Goal: Task Accomplishment & Management: Manage account settings

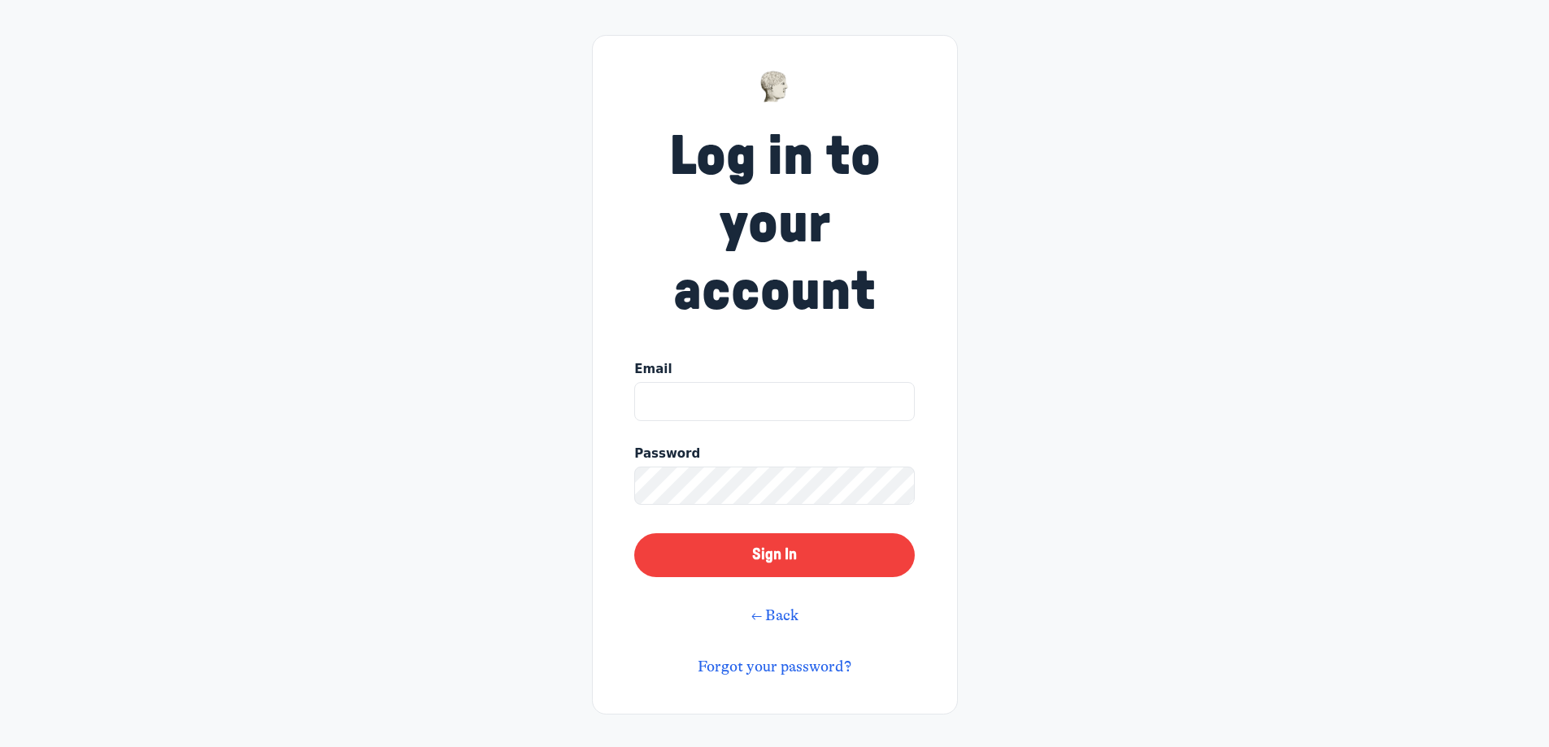
click at [741, 665] on link "Forgot your password?" at bounding box center [775, 667] width 154 height 18
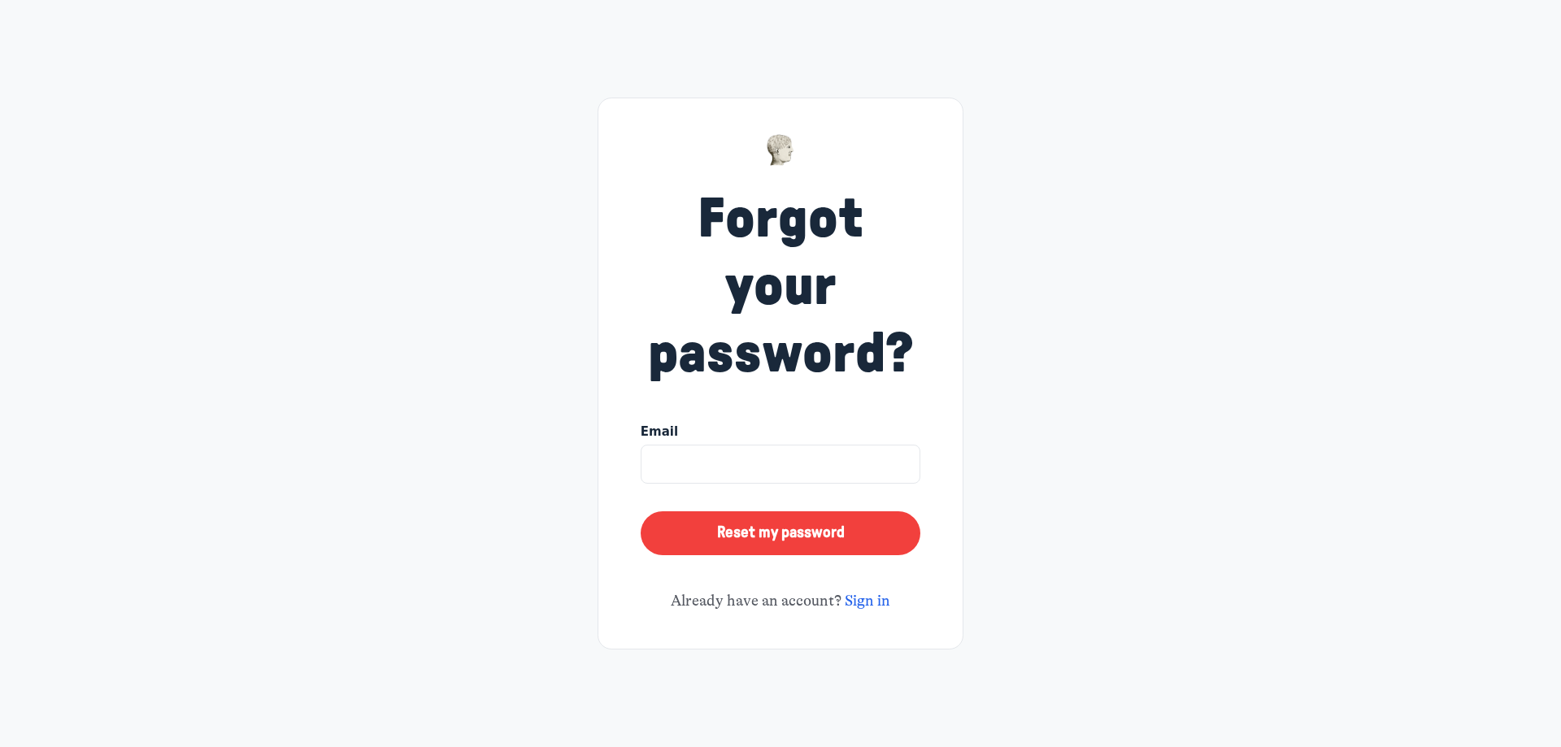
click at [720, 463] on input at bounding box center [781, 464] width 280 height 39
type input "[PERSON_NAME][EMAIL_ADDRESS][DOMAIN_NAME]"
click at [823, 550] on button "Reset my password" at bounding box center [781, 533] width 280 height 44
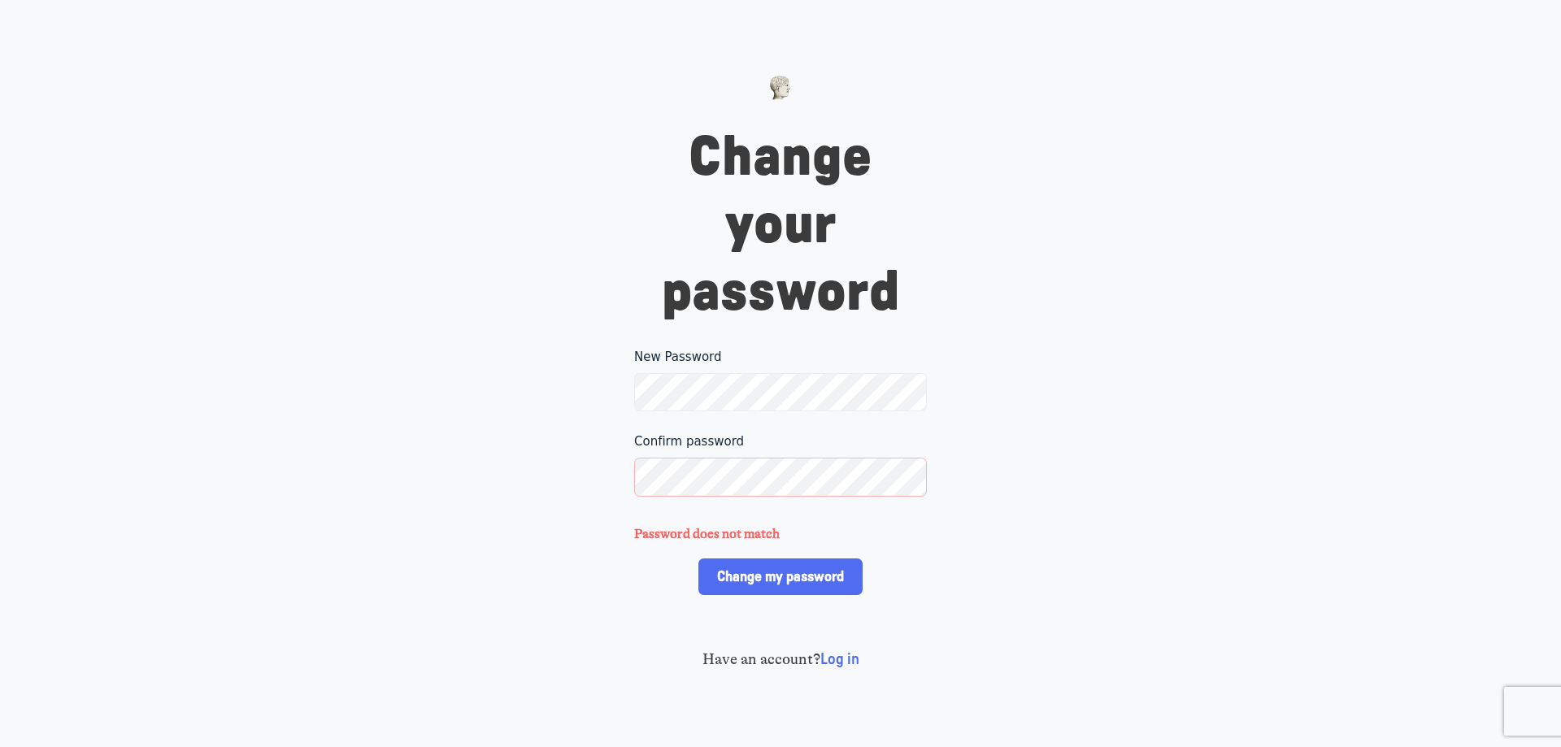
click at [520, 376] on div "Change your password New Password Please make sure your password includes at le…" at bounding box center [780, 373] width 1561 height 747
click at [629, 378] on div "Change your password New Password Please make sure your password includes at le…" at bounding box center [780, 374] width 325 height 596
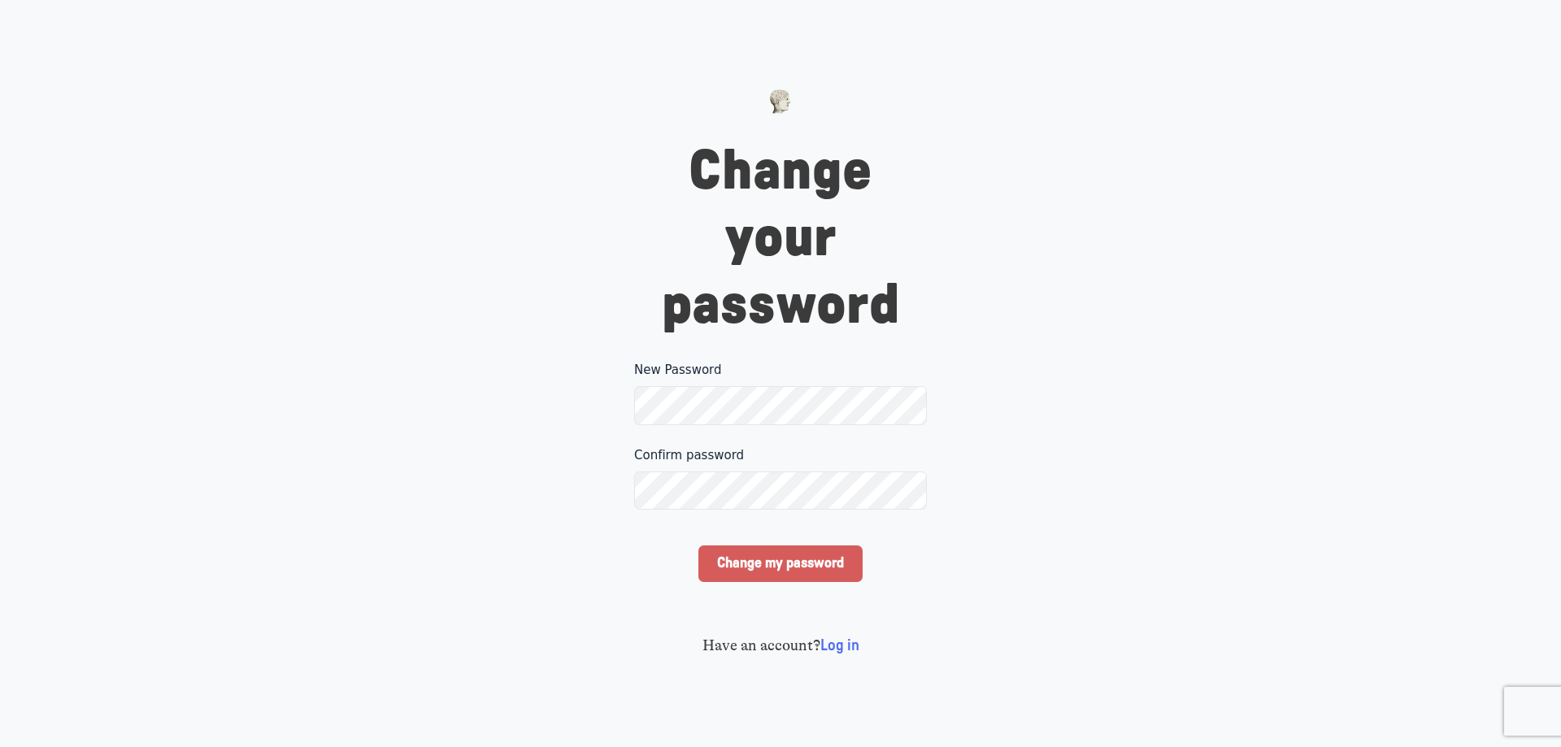
click at [753, 566] on input "Change my password" at bounding box center [779, 564] width 163 height 37
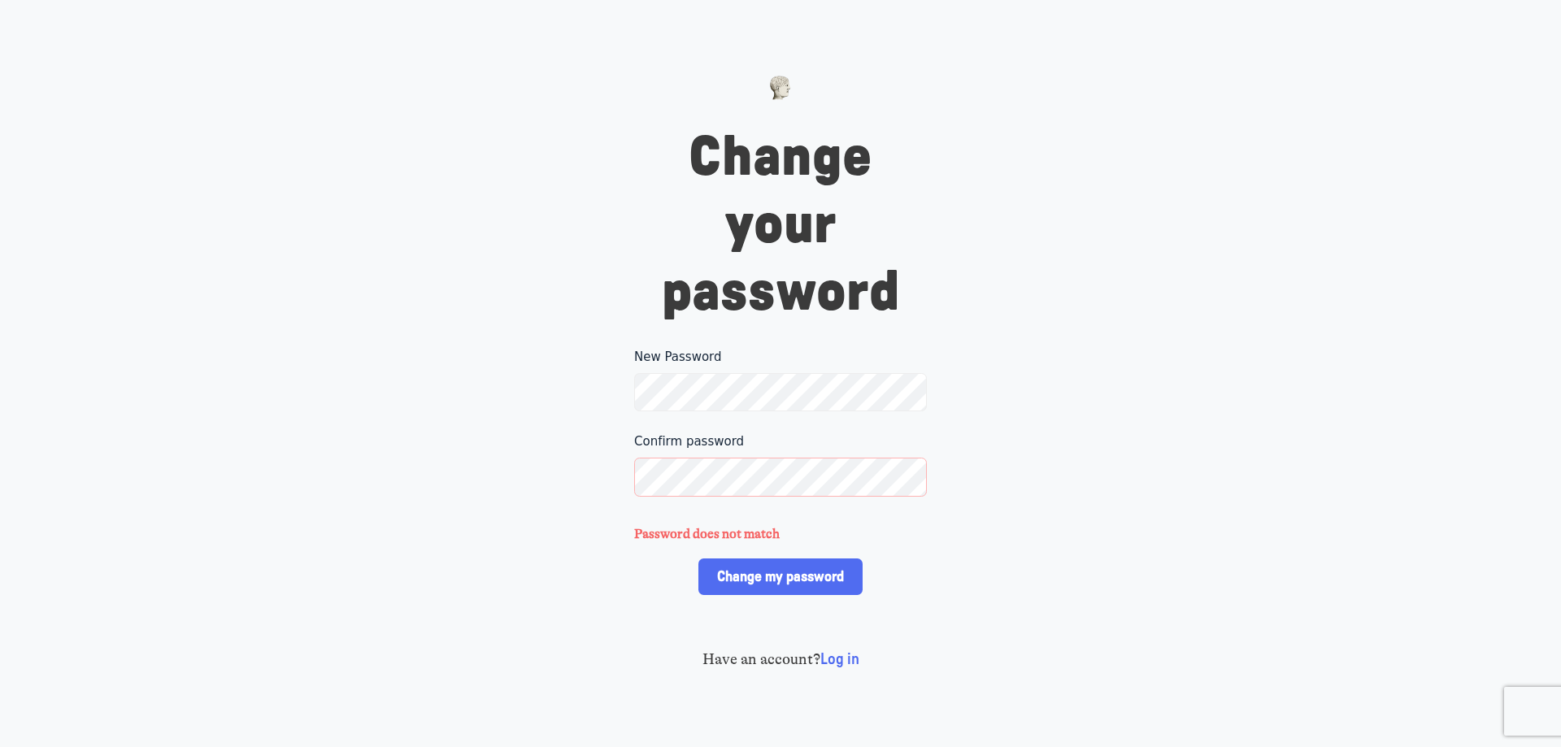
click at [576, 372] on div "Change your password New Password Please make sure your password includes at le…" at bounding box center [780, 373] width 1561 height 747
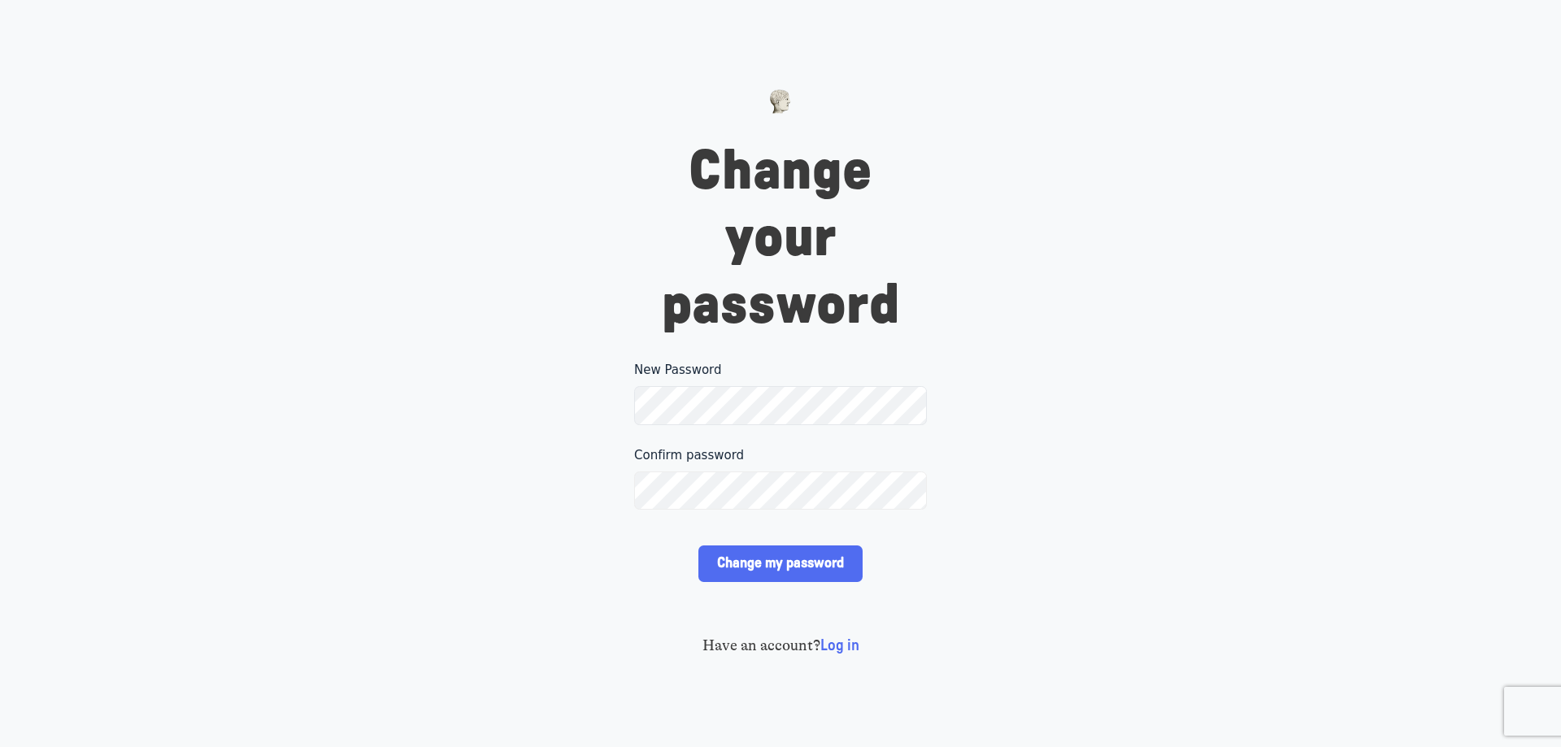
click at [550, 481] on div "Change your password New Password Please make sure your password includes at le…" at bounding box center [780, 373] width 1561 height 747
click at [772, 571] on input "Change my password" at bounding box center [779, 564] width 163 height 37
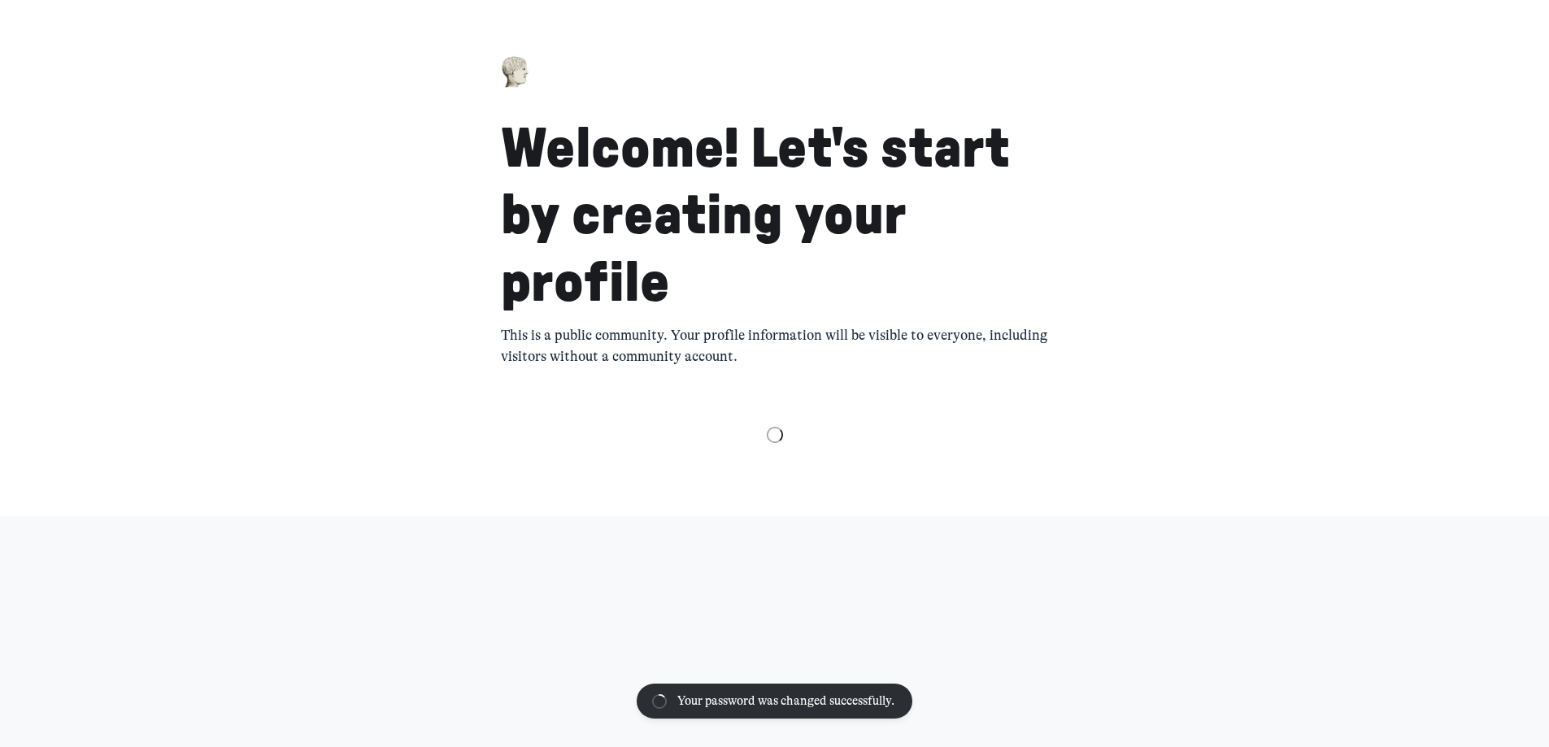
select select "Eastern Time (US & Canada)"
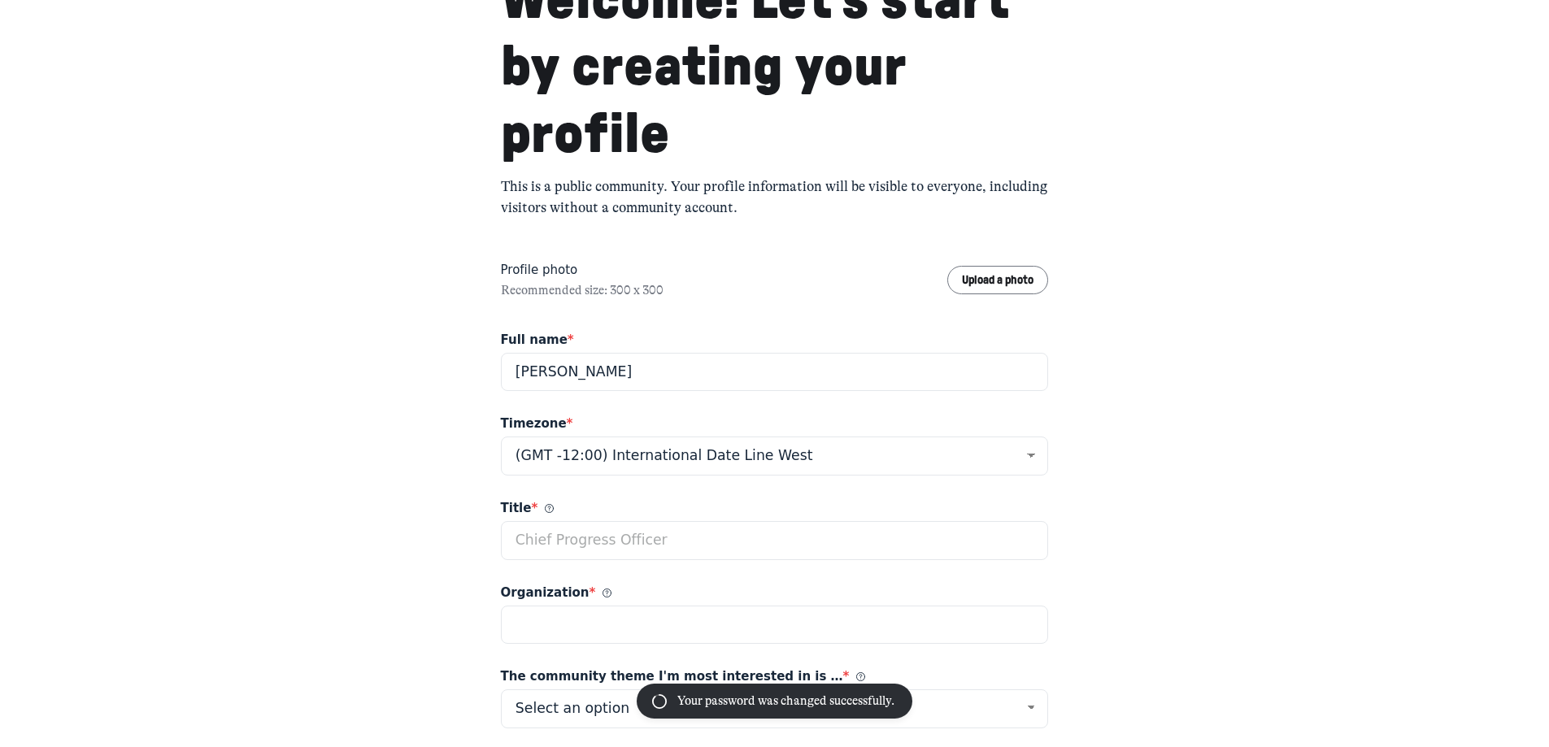
scroll to position [244, 0]
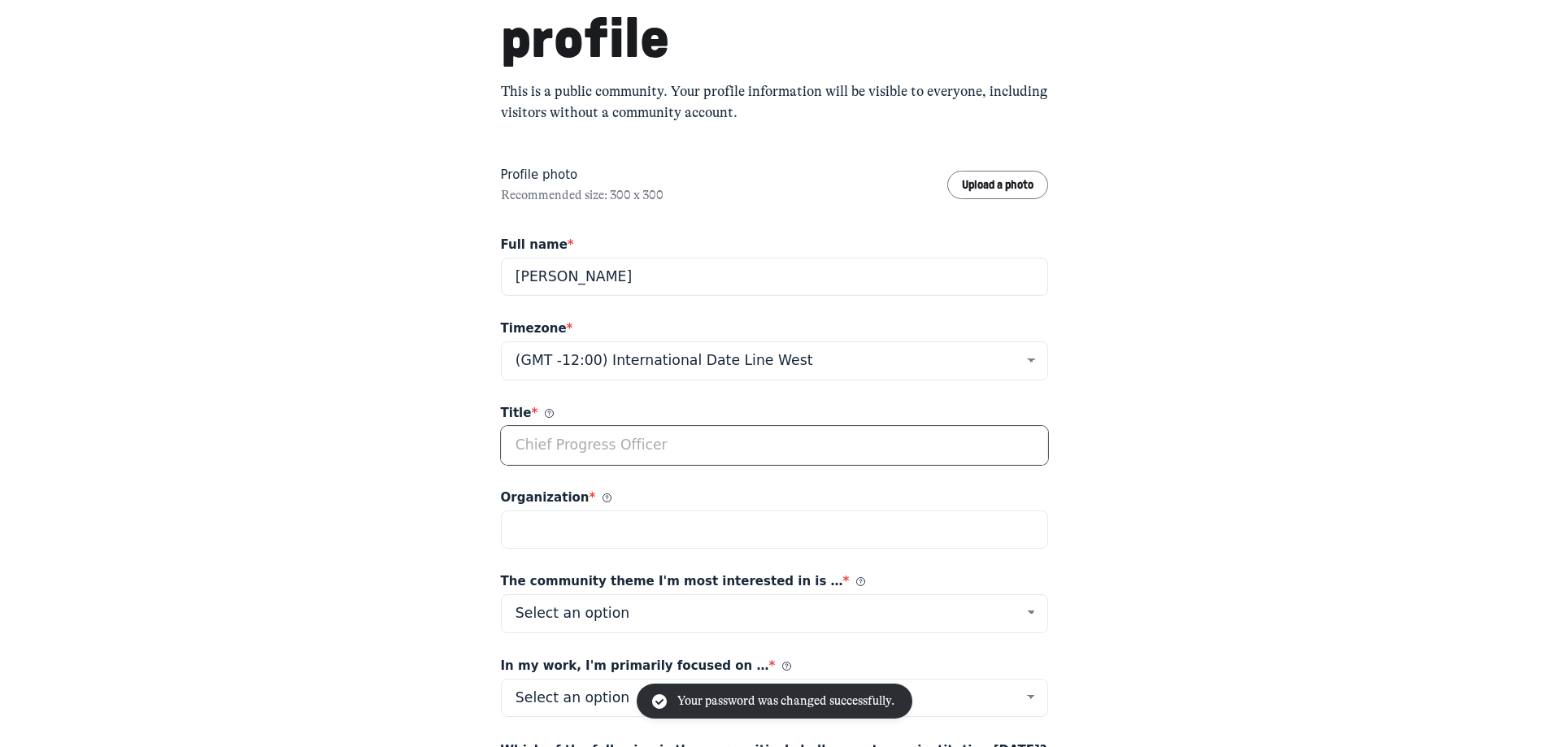
click at [594, 446] on input "Title *" at bounding box center [775, 445] width 548 height 39
click at [545, 418] on use at bounding box center [549, 414] width 8 height 8
click at [538, 426] on input "Title *" at bounding box center [775, 445] width 548 height 39
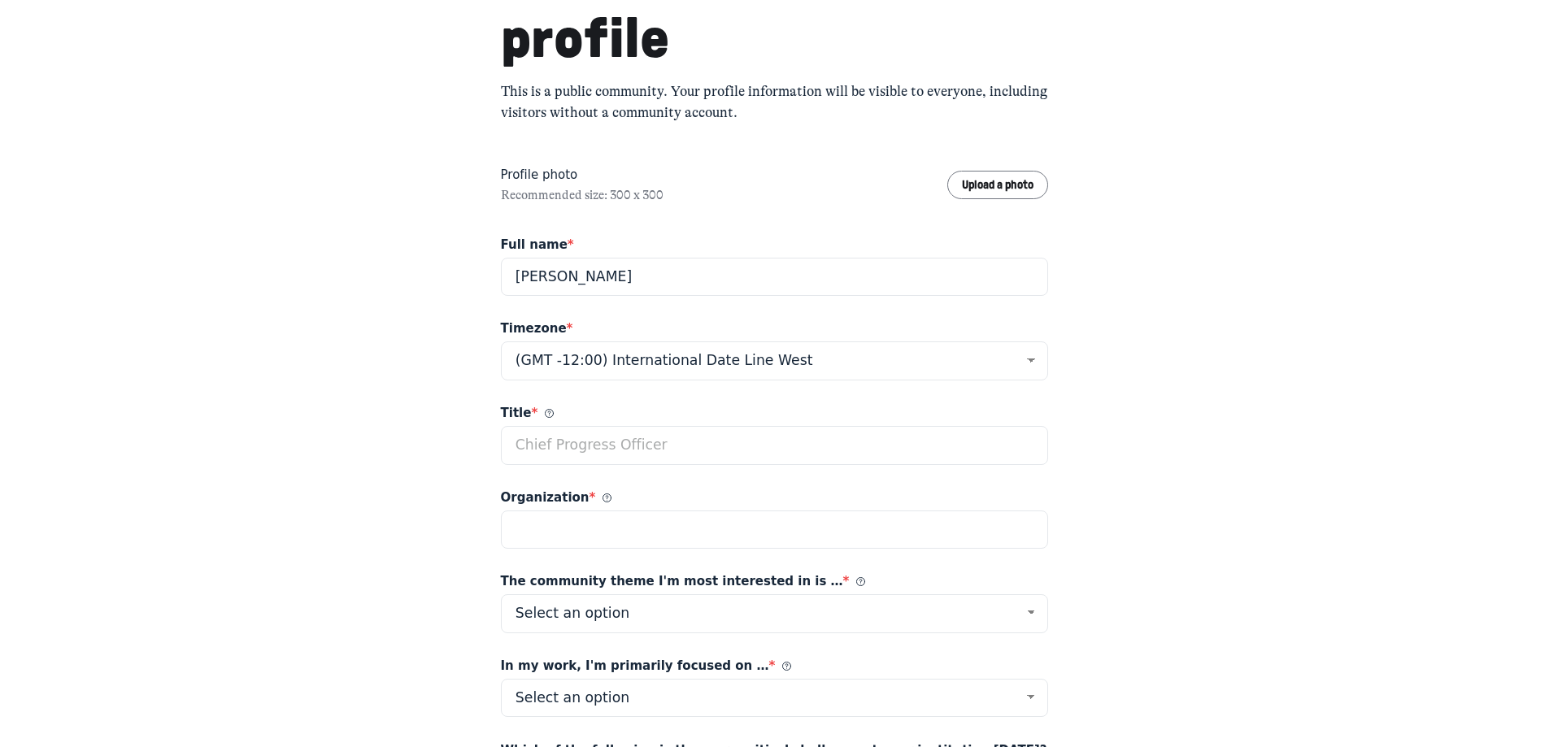
click at [533, 411] on span "Title *" at bounding box center [527, 413] width 53 height 19
click at [533, 426] on input "Title *" at bounding box center [775, 445] width 548 height 39
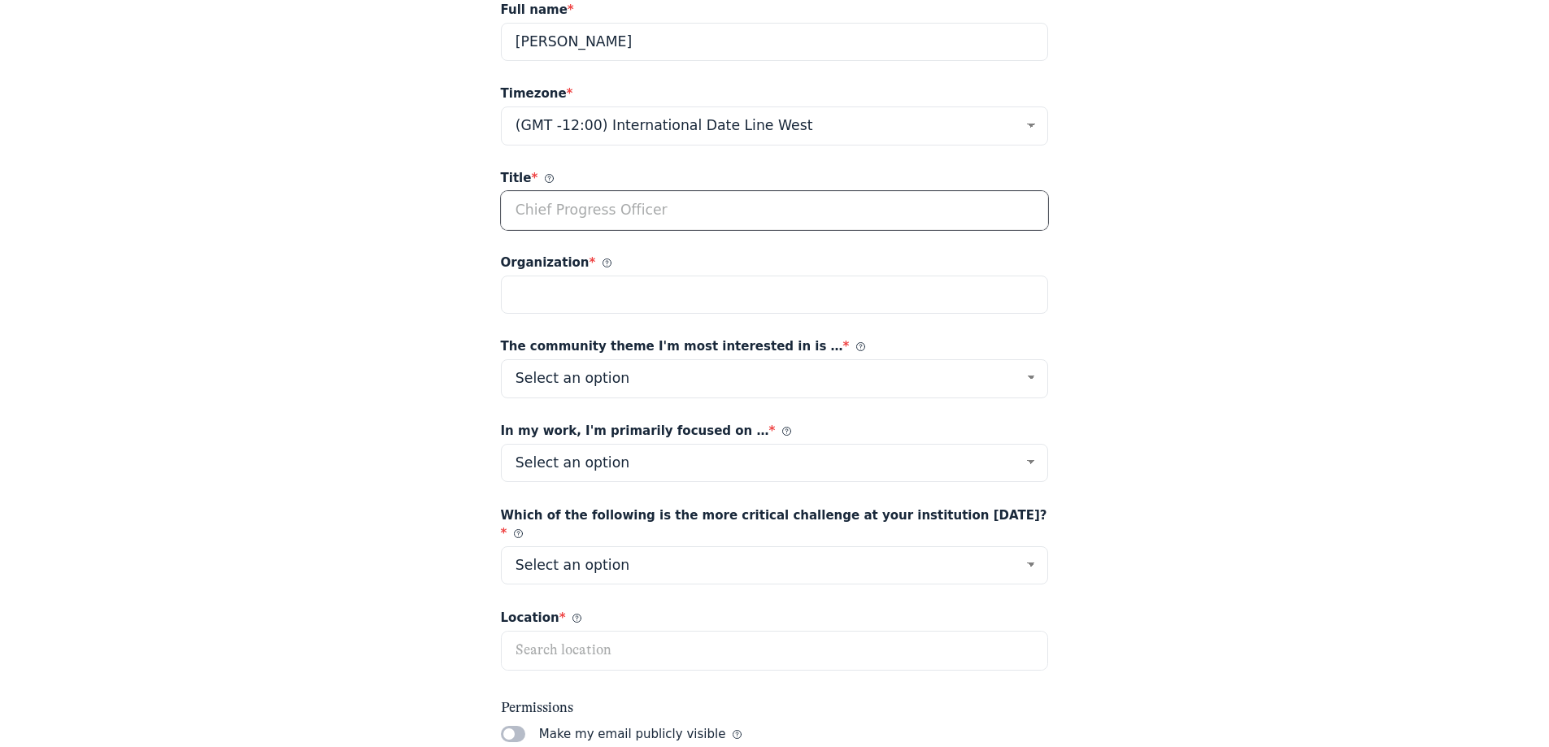
scroll to position [488, 0]
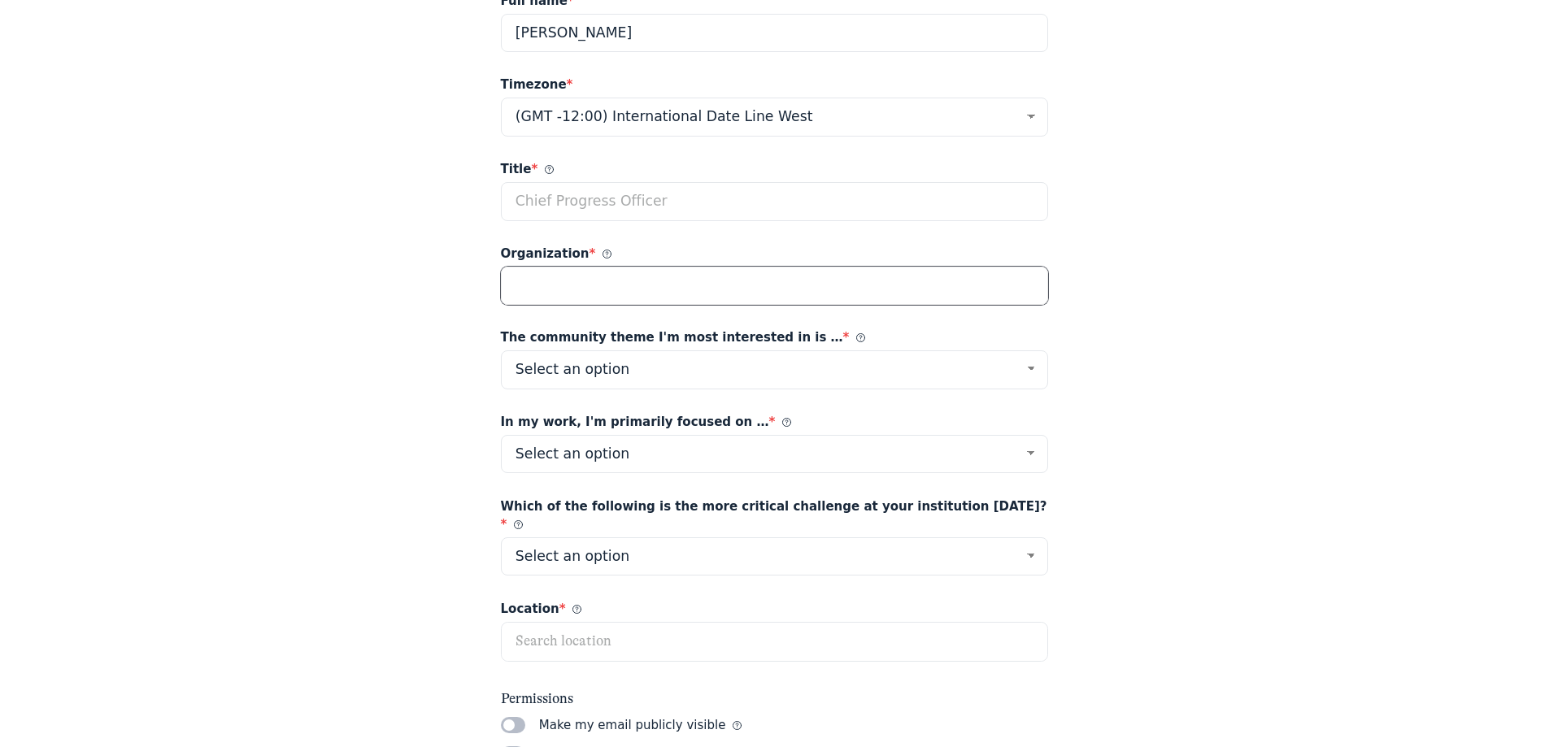
click at [624, 275] on input "Organization *" at bounding box center [775, 286] width 548 height 39
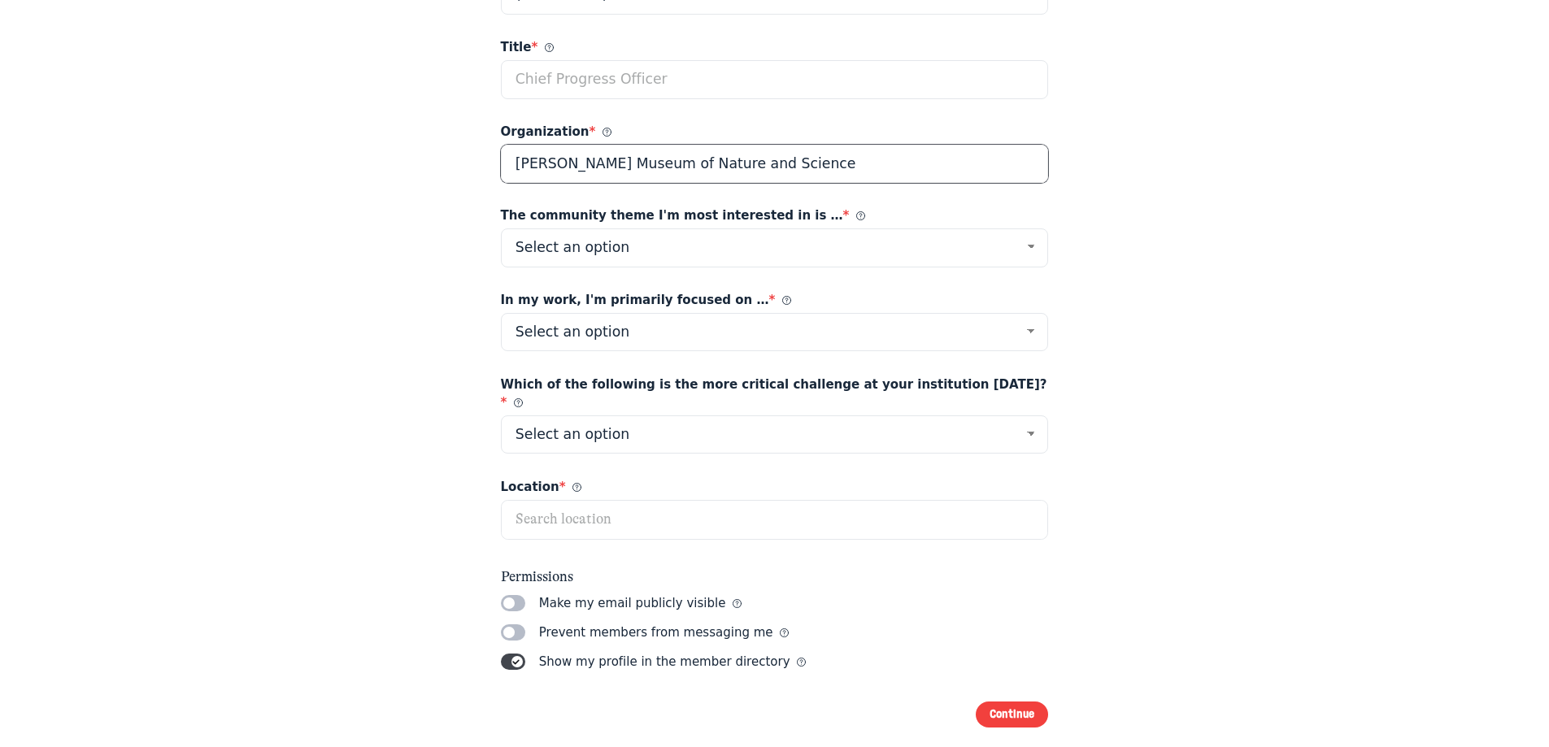
scroll to position [629, 0]
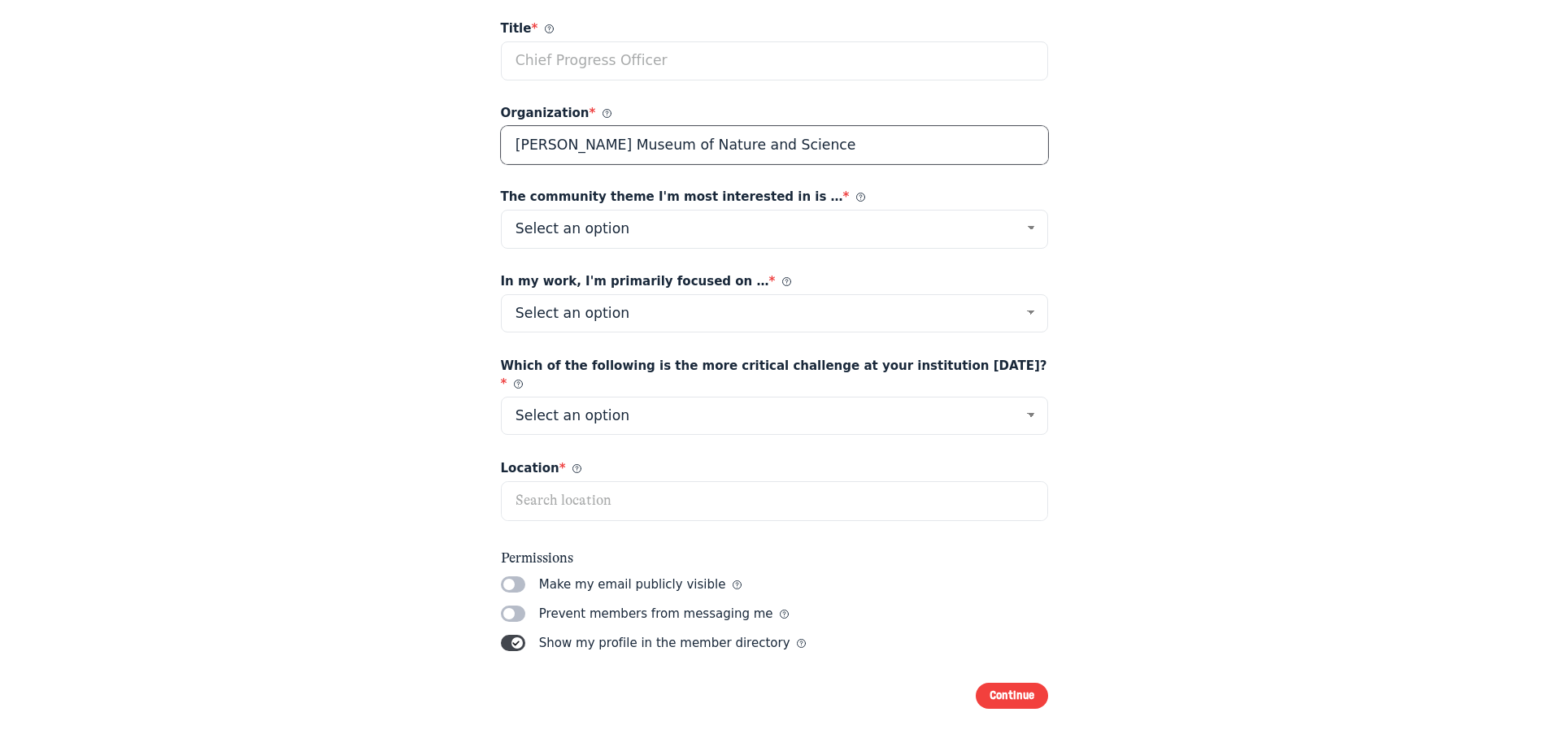
type input "Perot Museum of Nature and Science"
click at [281, 407] on div "Welcome! Let's start by creating your profile This is a public community. Your …" at bounding box center [774, 68] width 1549 height 1394
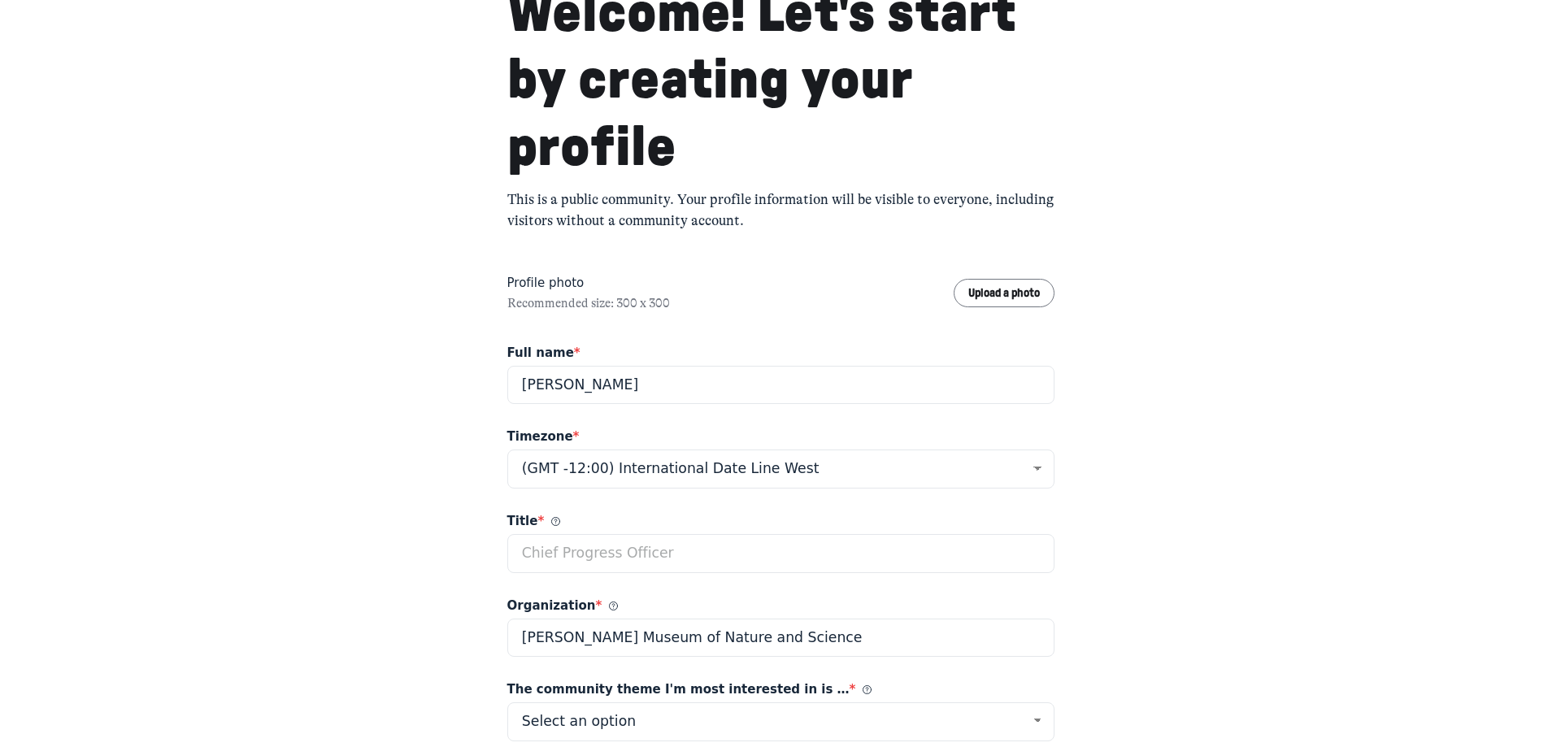
scroll to position [0, 0]
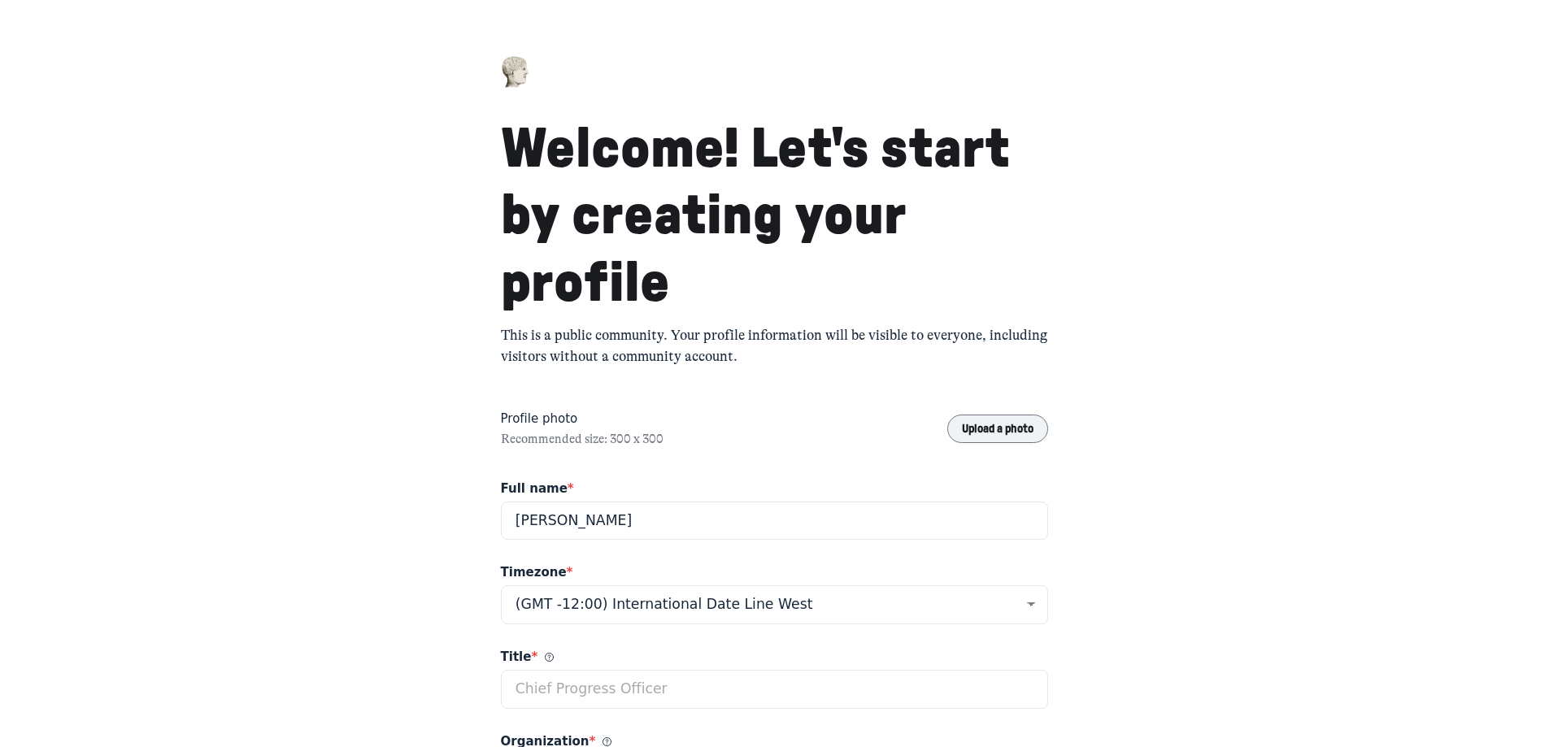
click at [994, 423] on button "Upload a photo" at bounding box center [998, 429] width 102 height 28
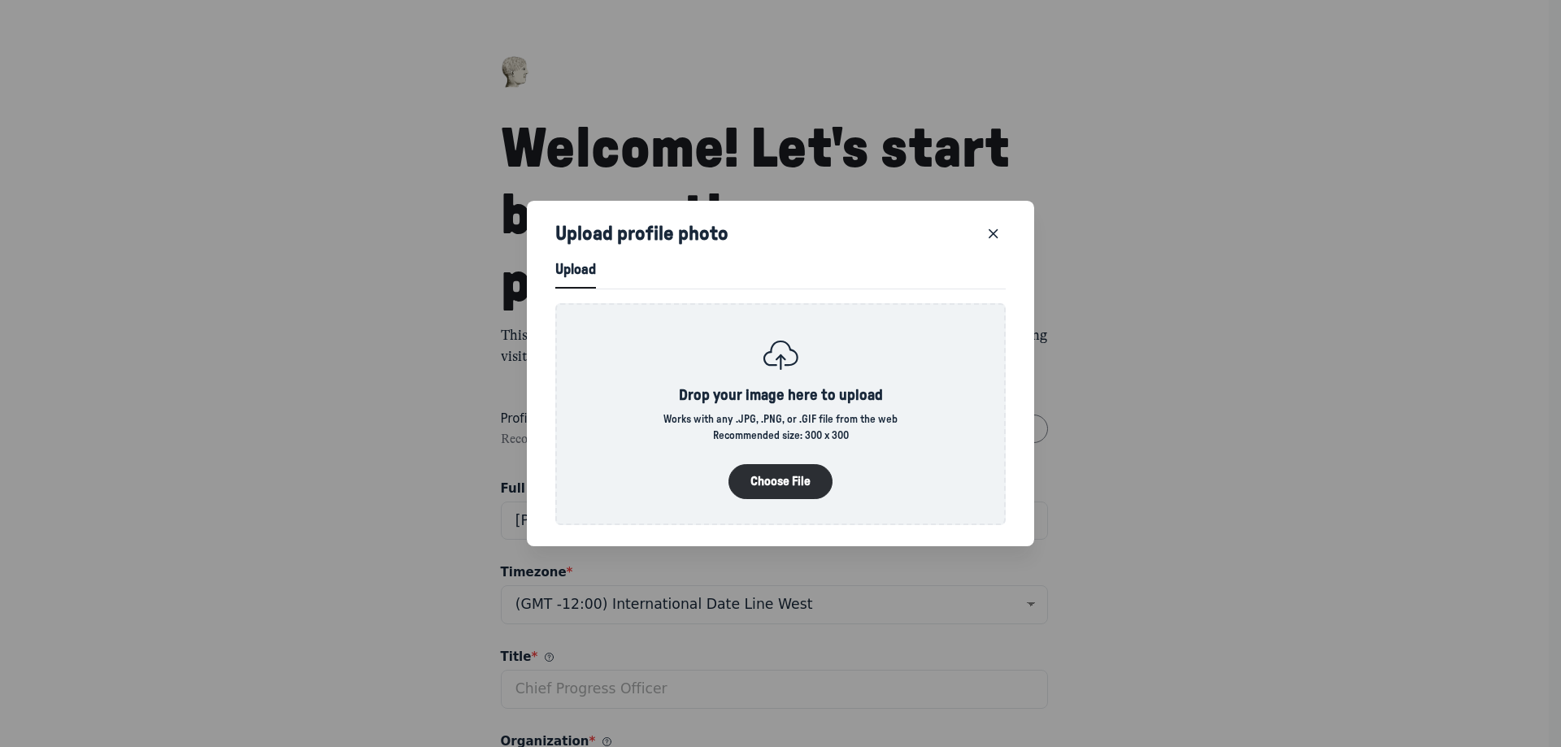
scroll to position [2209, 4120]
click at [768, 470] on button "Choose File" at bounding box center [781, 481] width 104 height 35
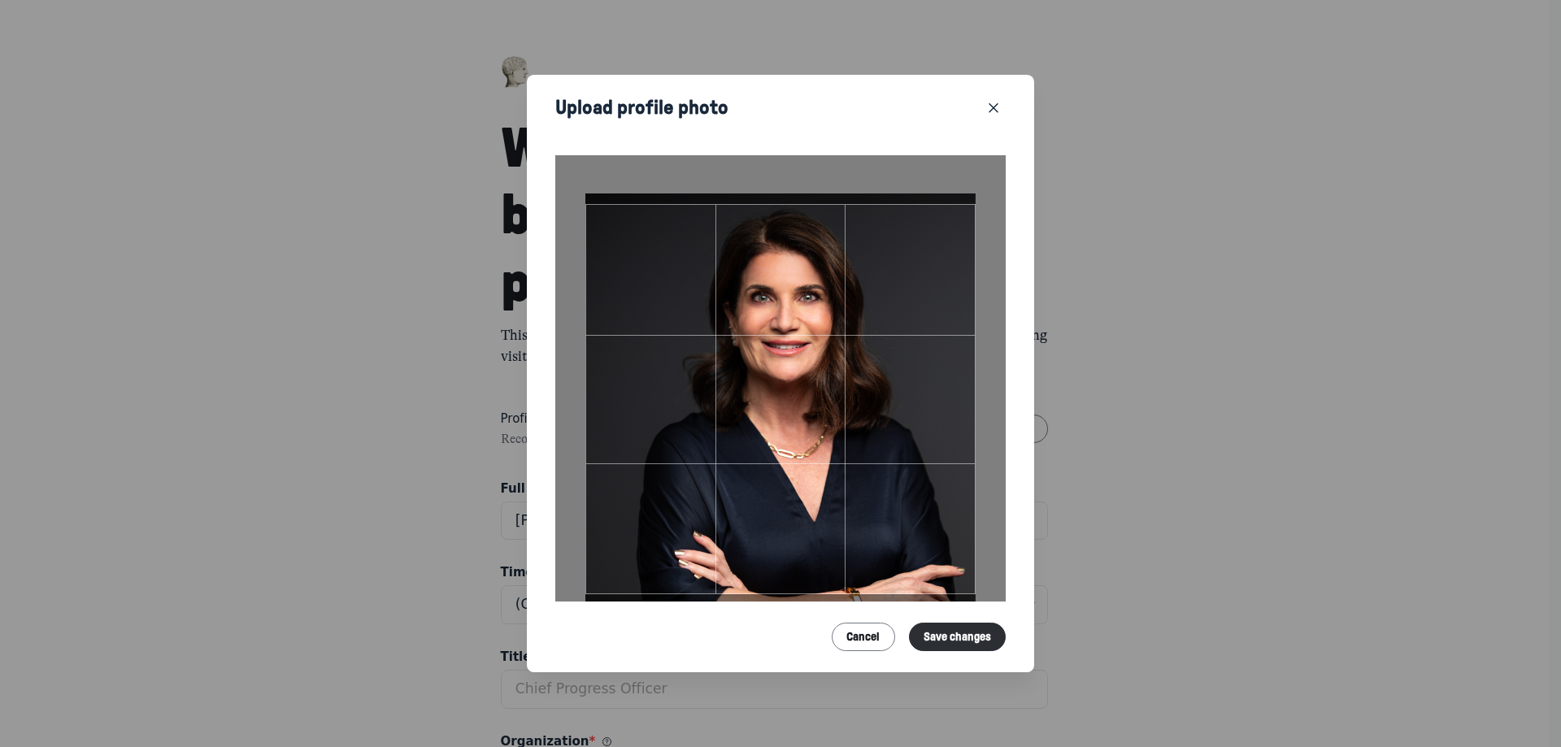
drag, startPoint x: 896, startPoint y: 376, endPoint x: 890, endPoint y: 415, distance: 38.8
click at [890, 415] on div at bounding box center [780, 399] width 390 height 390
click at [967, 635] on button "Save changes" at bounding box center [958, 637] width 98 height 28
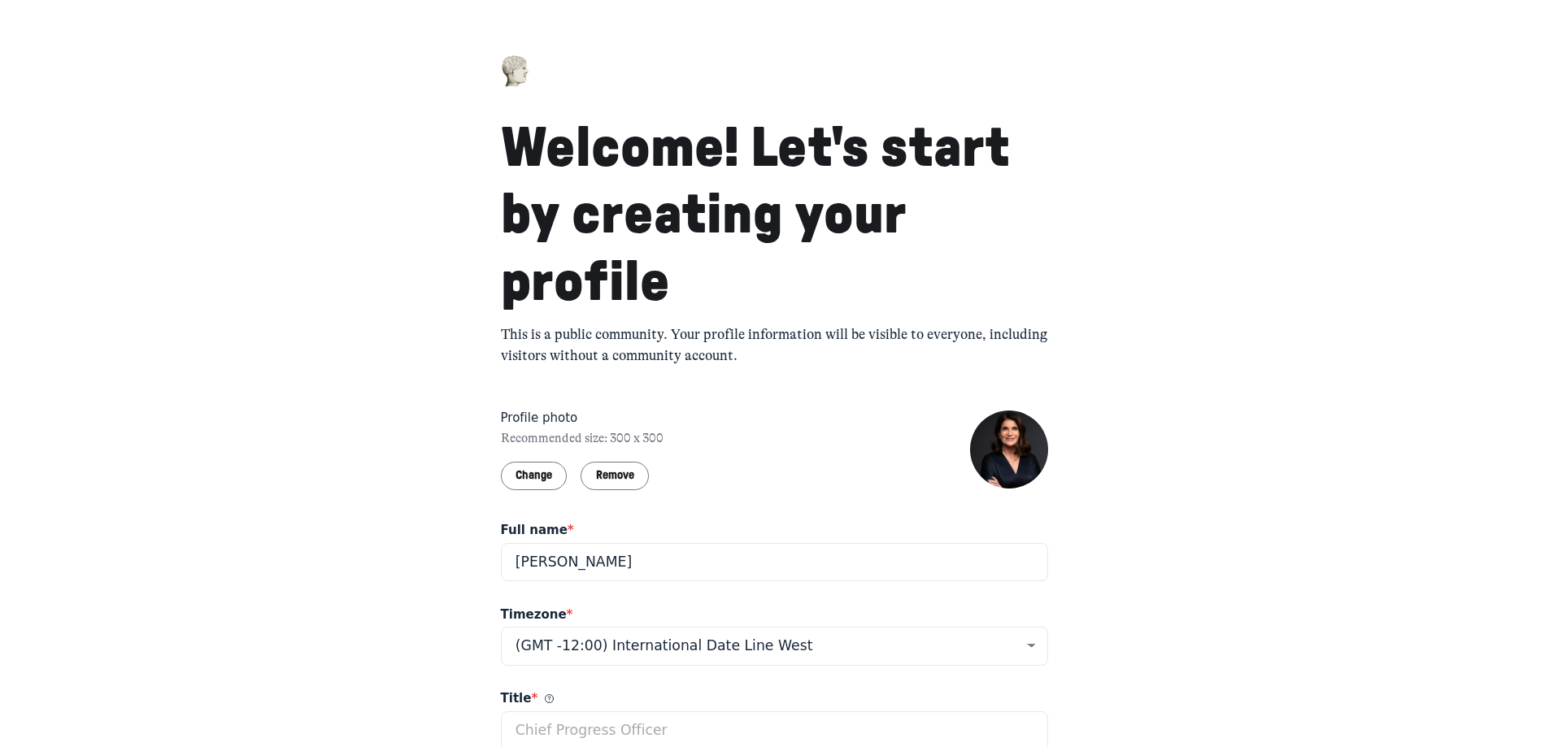
scroll to position [0, 0]
